Goal: Task Accomplishment & Management: Use online tool/utility

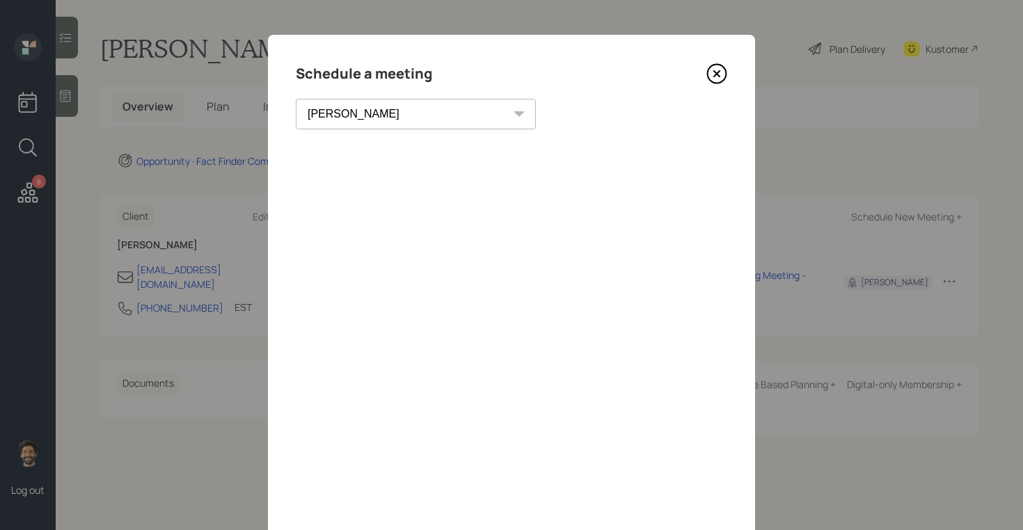
scroll to position [17, 0]
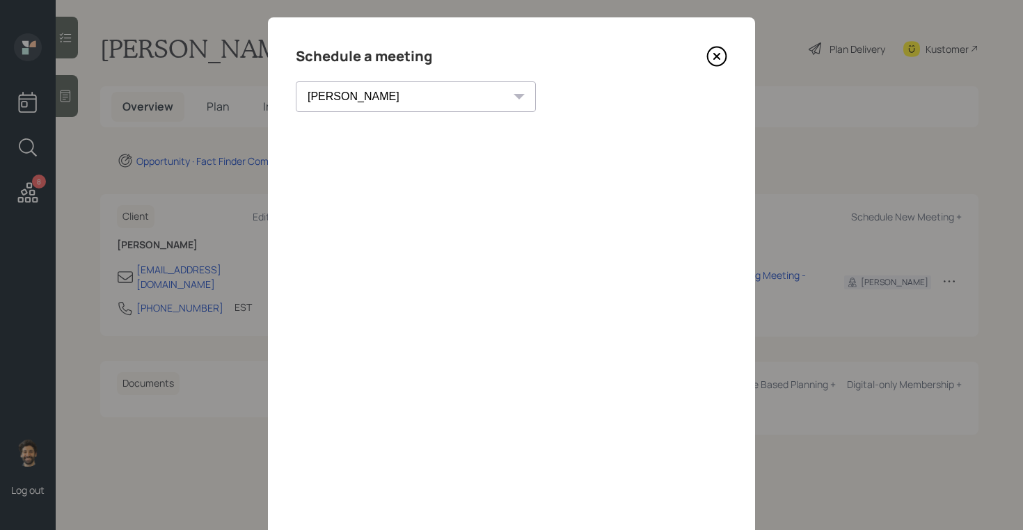
click at [375, 98] on select "[PERSON_NAME] [PERSON_NAME] [PERSON_NAME] [PERSON_NAME] [PERSON_NAME] [PERSON_N…" at bounding box center [416, 96] width 240 height 31
select select "f14b762f-c7c2-4b89-9227-8fa891345eea"
click at [296, 81] on select "Theresa Spinello Matthew Burke Xavier Ross Eitan Bar-David Ian Yamey Trevor Nel…" at bounding box center [416, 96] width 240 height 31
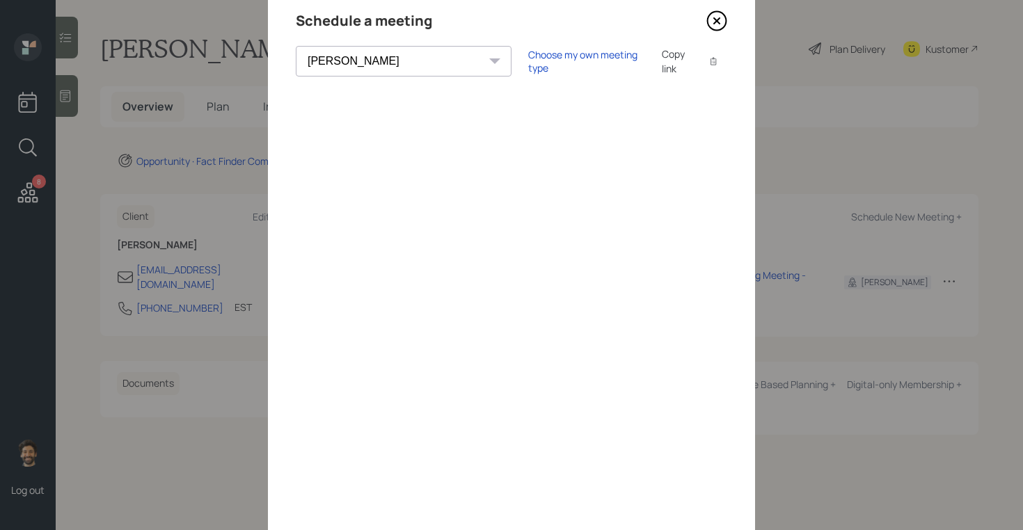
scroll to position [0, 0]
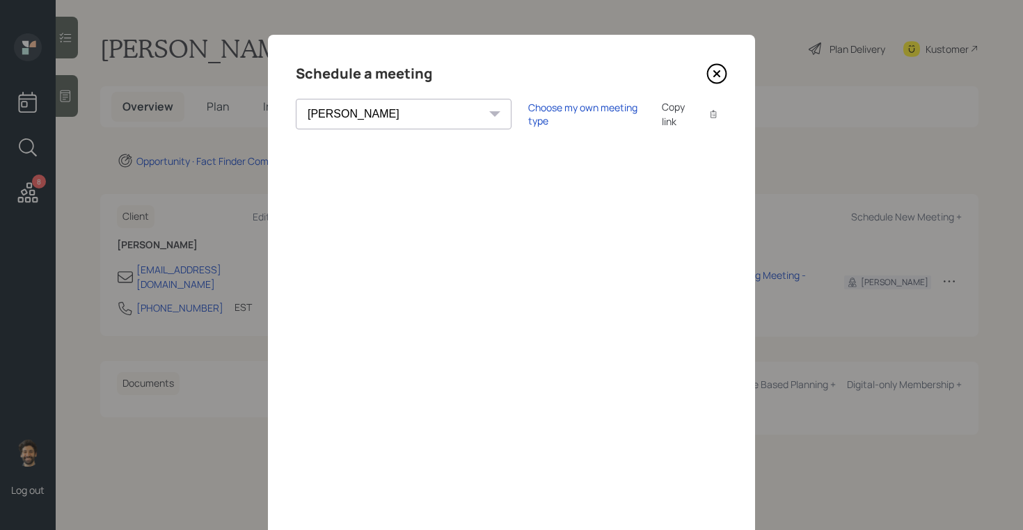
click at [714, 68] on icon at bounding box center [717, 73] width 21 height 21
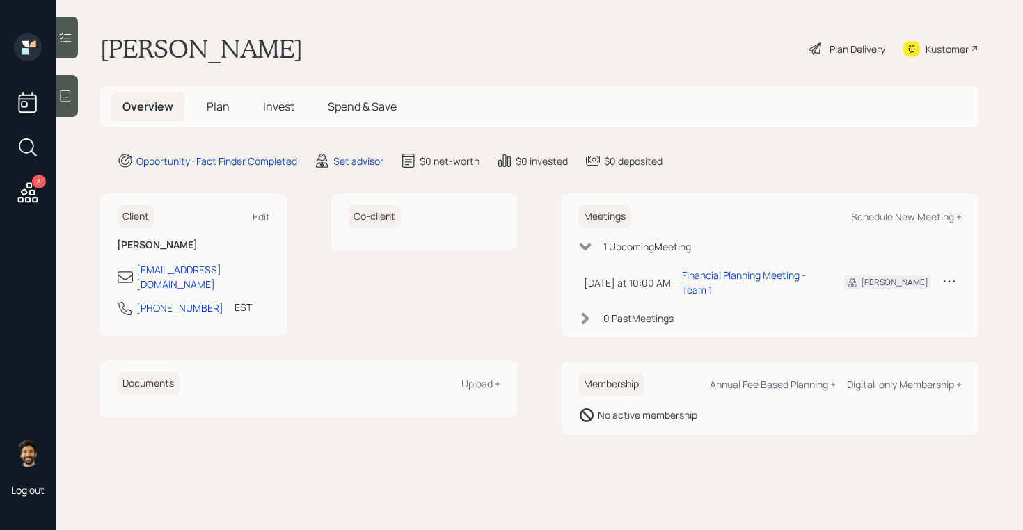
click at [217, 115] on h5 "Plan" at bounding box center [218, 107] width 45 height 30
